Goal: Navigation & Orientation: Find specific page/section

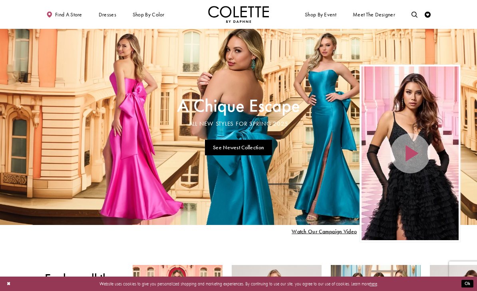
scroll to position [0, 0]
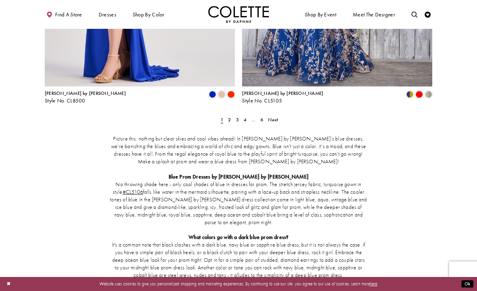
scroll to position [1136, 0]
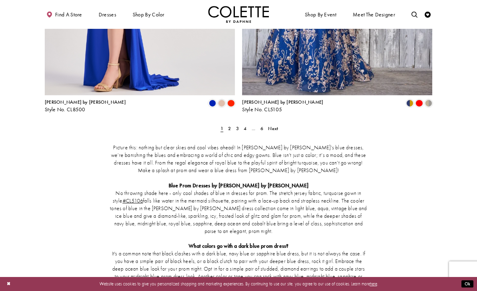
click at [231, 124] on link "2" at bounding box center [230, 128] width 6 height 9
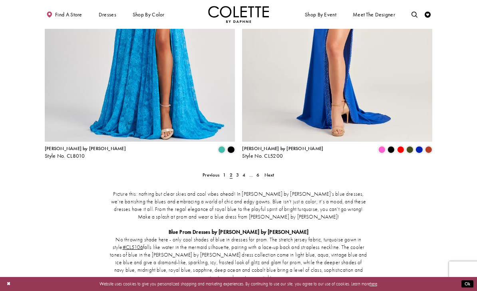
scroll to position [1089, 0]
click at [240, 170] on link "3" at bounding box center [237, 174] width 6 height 9
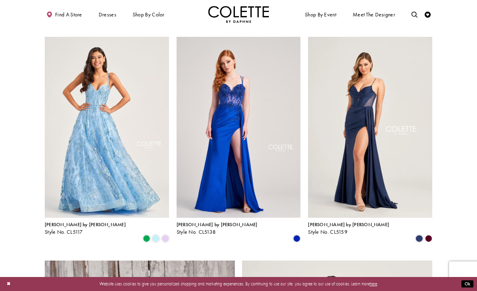
scroll to position [681, 0]
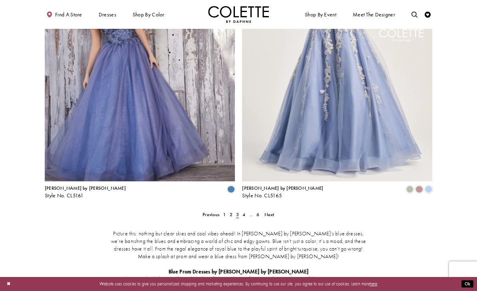
click at [246, 210] on link "4" at bounding box center [244, 214] width 6 height 9
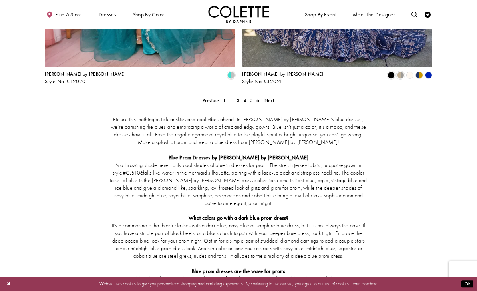
scroll to position [1164, 0]
click at [257, 96] on link "6" at bounding box center [258, 100] width 6 height 9
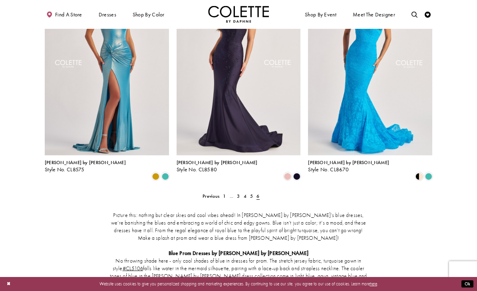
scroll to position [535, 0]
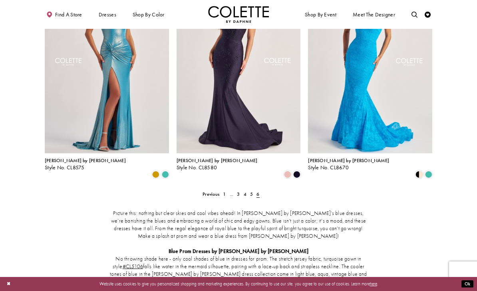
click at [251, 189] on link "5" at bounding box center [251, 193] width 6 height 9
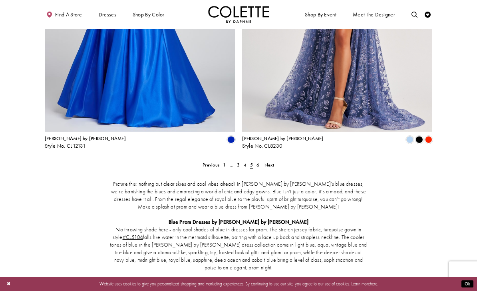
scroll to position [1105, 0]
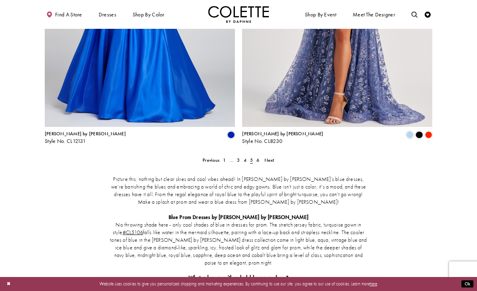
click at [270, 157] on span "Next" at bounding box center [270, 160] width 10 height 6
